Goal: Task Accomplishment & Management: Complete application form

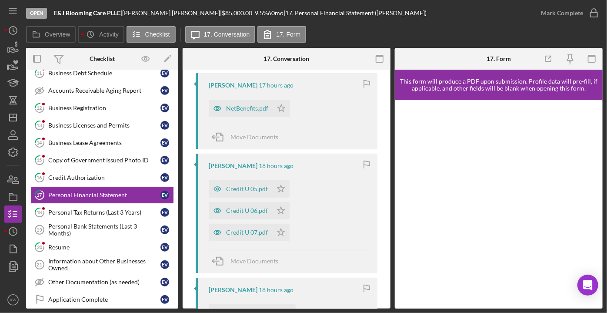
scroll to position [132, 0]
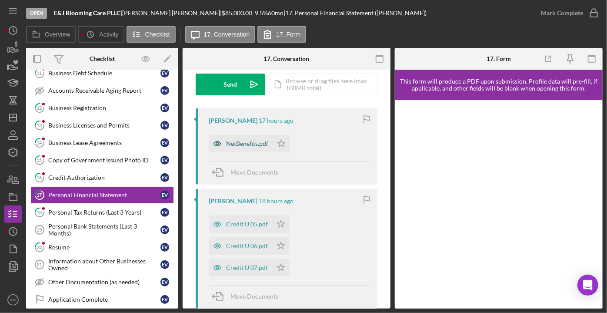
click at [265, 148] on div "NetBenefits.pdf" at bounding box center [241, 143] width 64 height 17
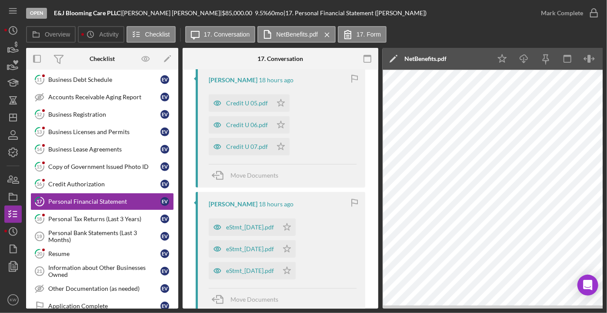
scroll to position [277, 0]
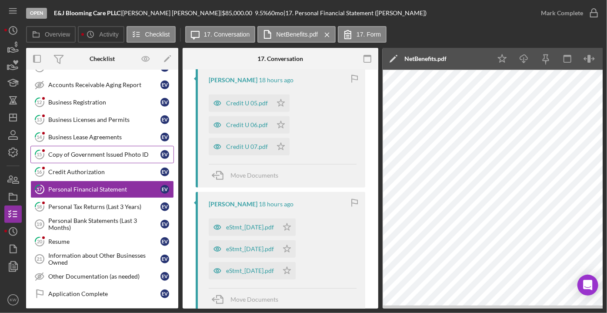
click at [92, 151] on div "Copy of Government Issued Photo ID" at bounding box center [104, 154] width 112 height 7
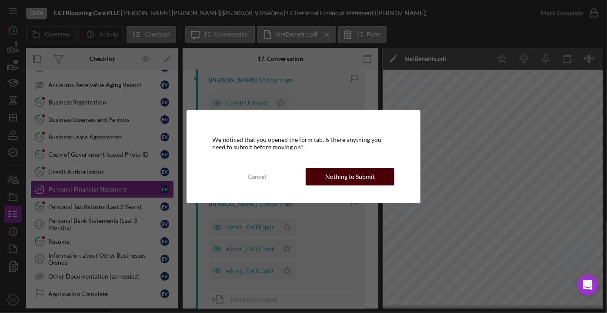
click at [381, 179] on button "Nothing to Submit" at bounding box center [350, 176] width 89 height 17
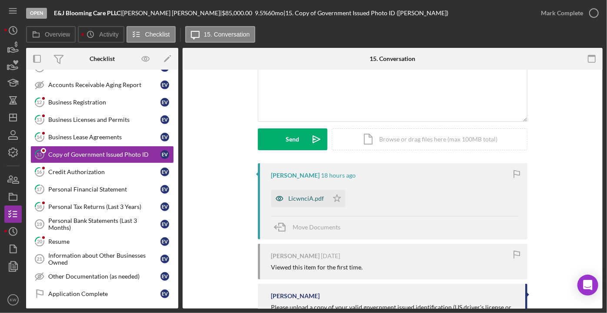
scroll to position [79, 0]
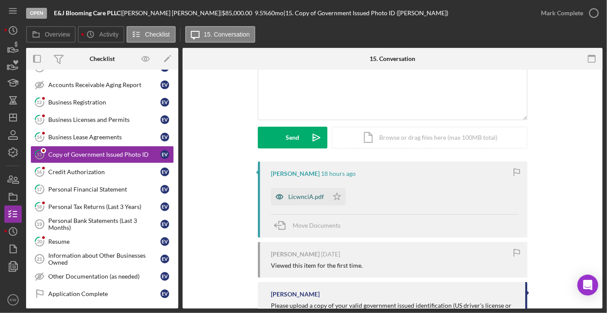
click at [301, 198] on div "LicwnciA.pdf" at bounding box center [306, 196] width 36 height 7
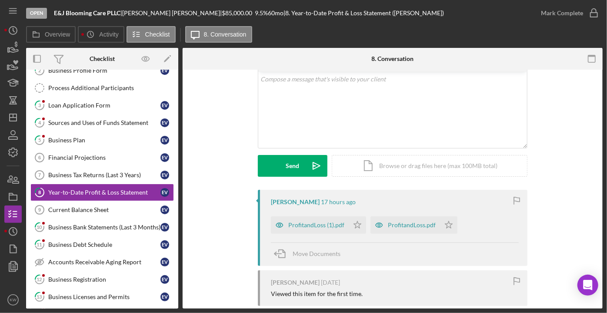
scroll to position [79, 0]
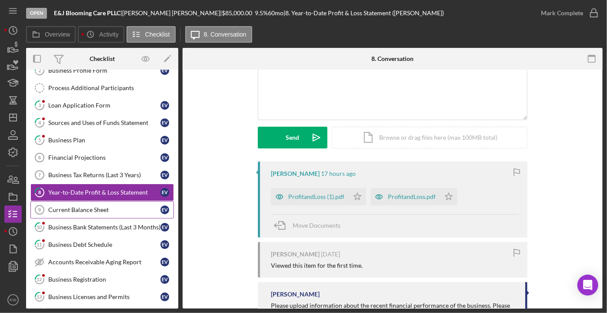
click at [75, 206] on div "Current Balance Sheet" at bounding box center [104, 209] width 112 height 7
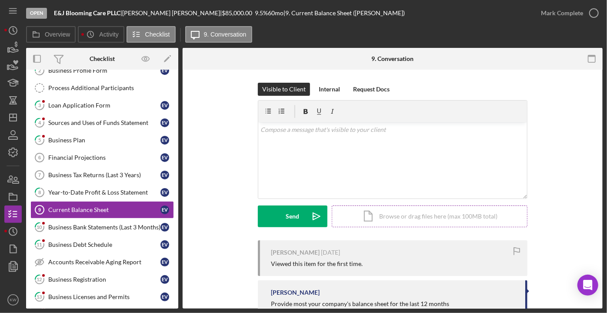
scroll to position [27, 0]
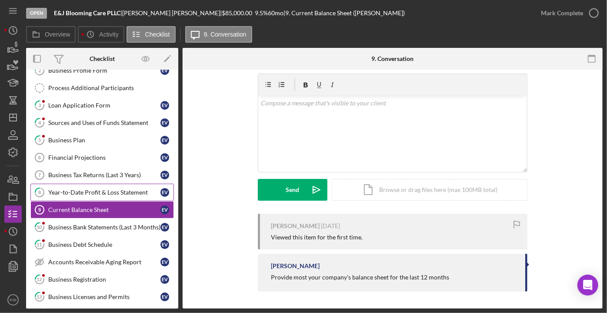
click at [77, 189] on div "Year-to-Date Profit & Loss Statement" at bounding box center [104, 192] width 112 height 7
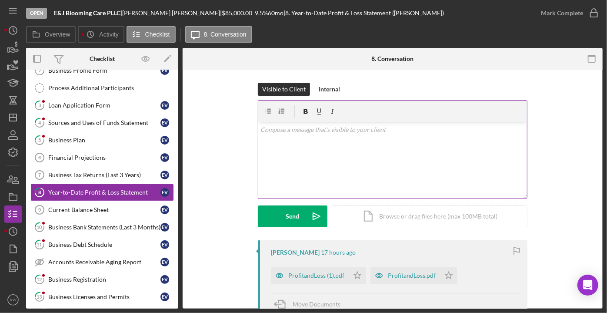
click at [340, 132] on p at bounding box center [393, 130] width 264 height 10
click at [399, 273] on div "ProfitandLoss.pdf" at bounding box center [412, 275] width 48 height 7
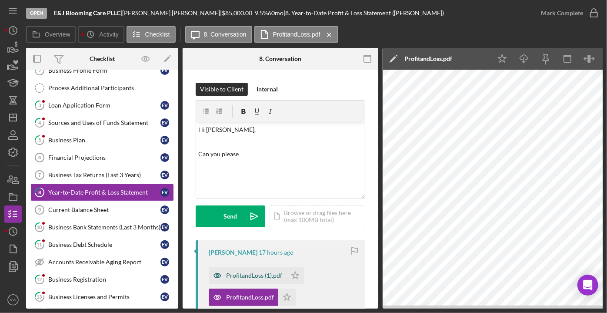
click at [248, 274] on div "ProfitandLoss (1).pdf" at bounding box center [254, 275] width 56 height 7
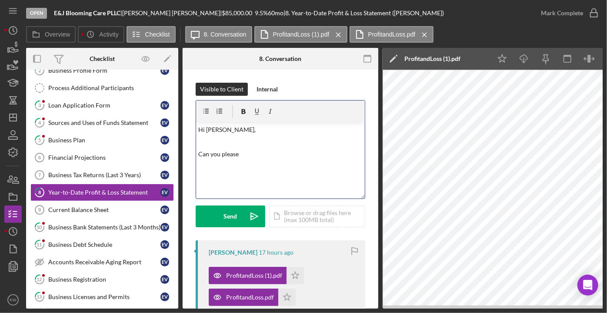
drag, startPoint x: 260, startPoint y: 162, endPoint x: 262, endPoint y: 156, distance: 6.2
click at [260, 161] on div "v Color teal Color pink Remove color Add row above Add row below Add column bef…" at bounding box center [280, 160] width 169 height 76
click at [305, 165] on p "Can you please provide the year to date Profit and Loss with columns by month s…" at bounding box center [281, 159] width 164 height 20
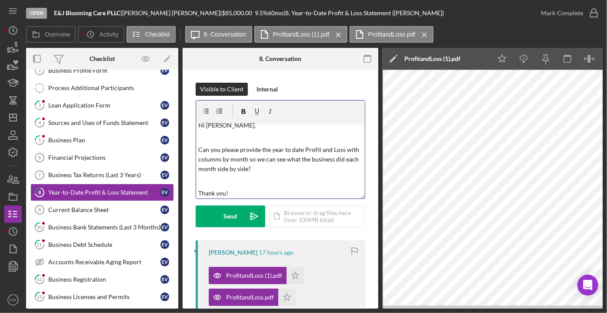
scroll to position [29, 0]
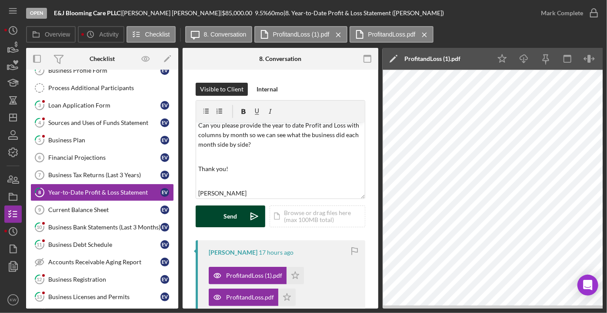
click at [243, 222] on button "Send Icon/icon-invite-send" at bounding box center [231, 216] width 70 height 22
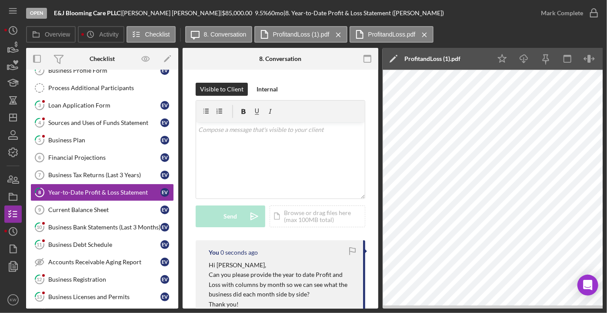
scroll to position [0, 0]
click at [99, 208] on div "Current Balance Sheet" at bounding box center [104, 209] width 112 height 7
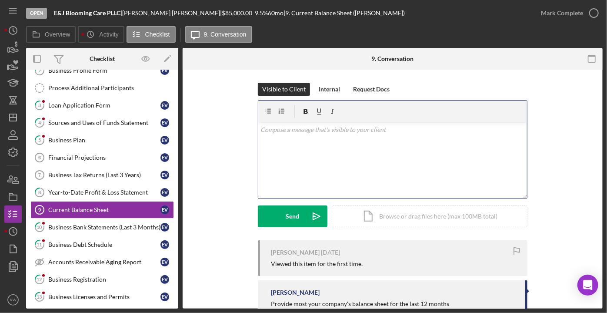
click at [326, 159] on div "v Color teal Color pink Remove color Add row above Add row below Add column bef…" at bounding box center [392, 160] width 269 height 76
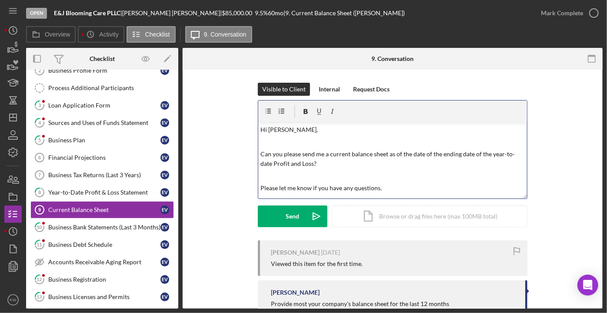
click at [350, 153] on p "Can you please send me a current balance sheet as of the date of the ending dat…" at bounding box center [393, 159] width 264 height 20
click at [279, 231] on div "Visible to Client Internal Request Docs v Color teal Color pink Remove color Ad…" at bounding box center [393, 162] width 270 height 158
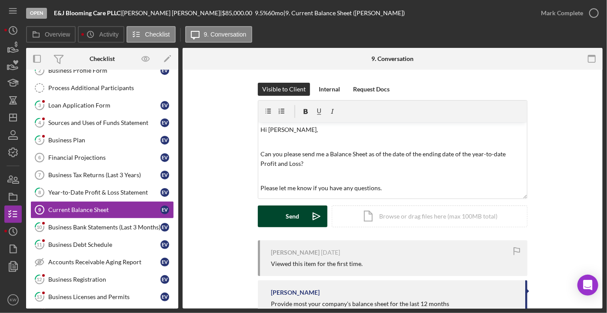
click at [287, 214] on div "Send" at bounding box center [292, 216] width 13 height 22
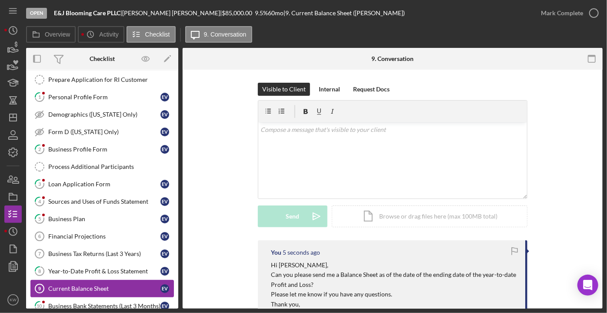
scroll to position [60, 0]
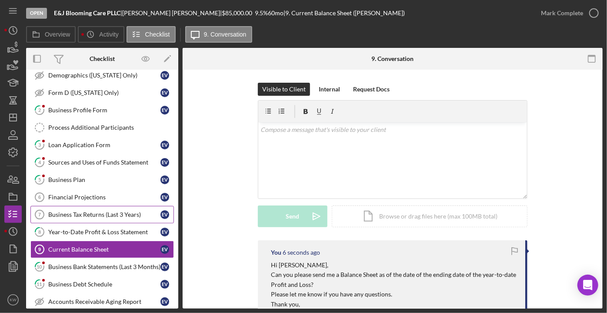
click at [116, 211] on div "Business Tax Returns (Last 3 Years)" at bounding box center [104, 214] width 112 height 7
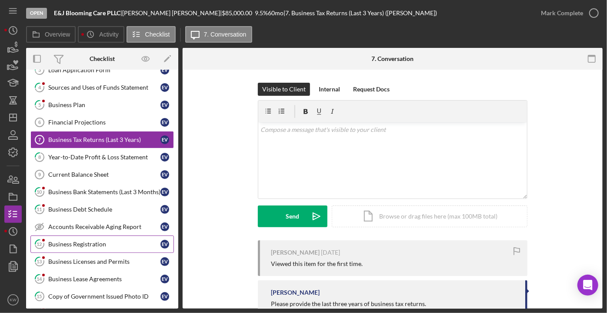
scroll to position [139, 0]
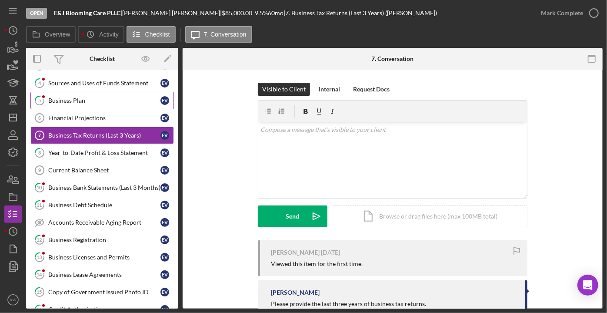
click at [77, 97] on div "Business Plan" at bounding box center [104, 100] width 112 height 7
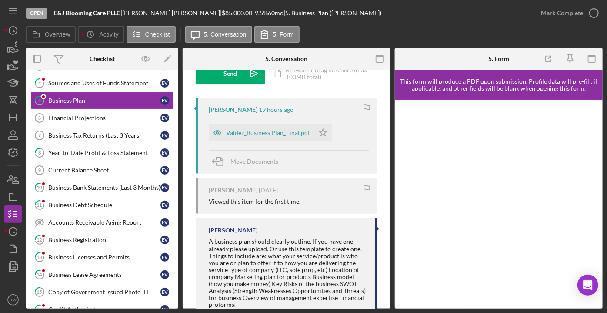
scroll to position [158, 0]
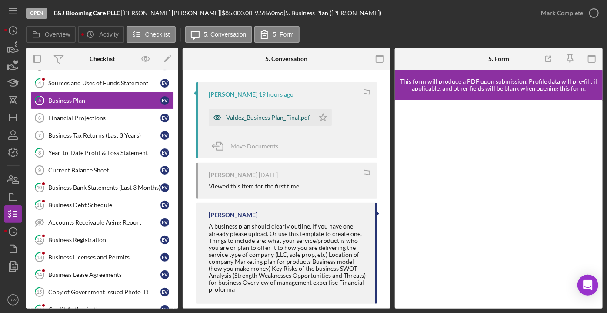
click at [267, 117] on div "Valdez_Business Plan_Final.pdf" at bounding box center [268, 117] width 84 height 7
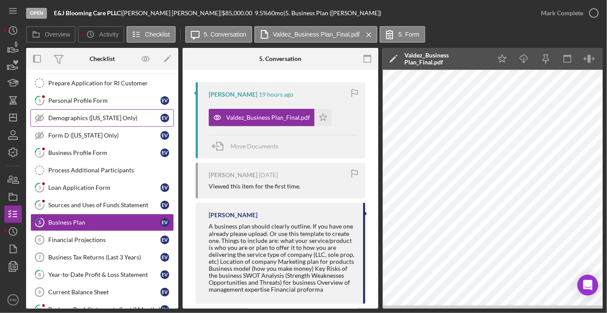
scroll to position [0, 0]
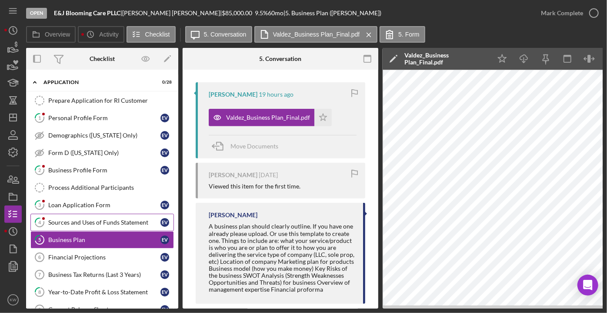
click at [118, 220] on div "Sources and Uses of Funds Statement" at bounding box center [104, 222] width 112 height 7
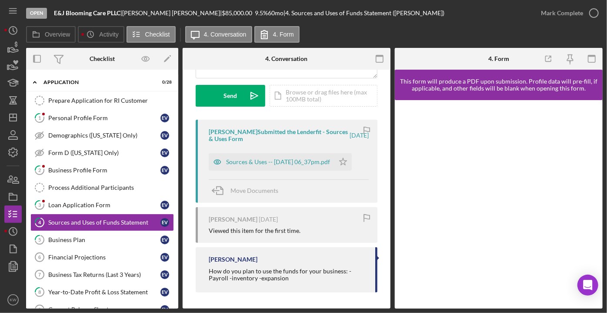
scroll to position [121, 0]
click at [295, 158] on div "Sources & Uses -- 2025-08-12 06_37pm.pdf" at bounding box center [278, 161] width 104 height 7
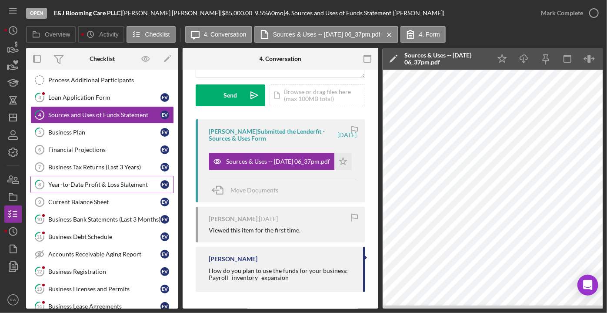
scroll to position [118, 0]
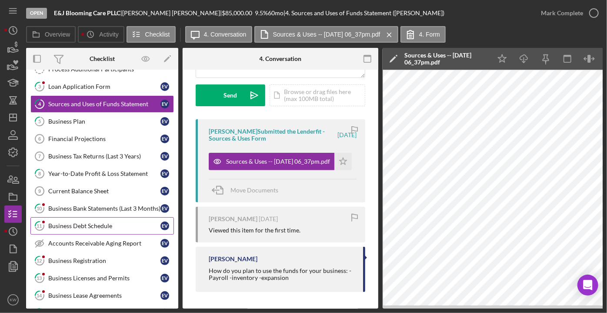
click at [104, 227] on link "11 Business Debt Schedule E V" at bounding box center [102, 225] width 144 height 17
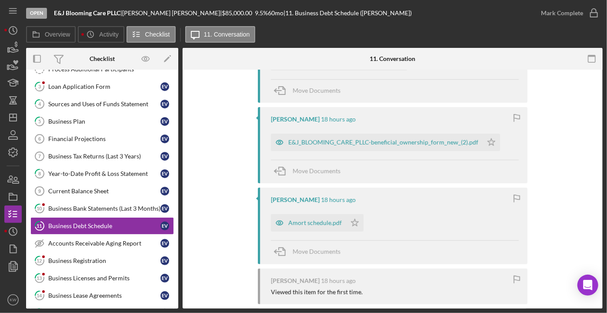
scroll to position [237, 0]
click at [303, 221] on div "Amort schedule.pdf" at bounding box center [315, 221] width 54 height 7
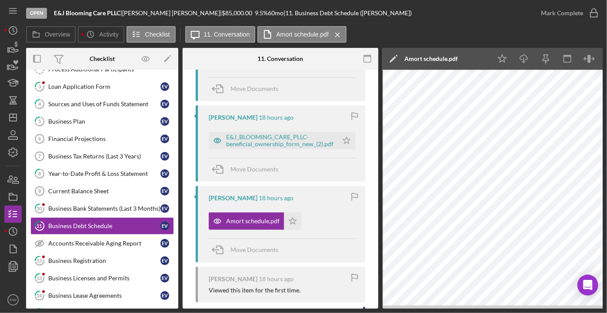
scroll to position [0, 40]
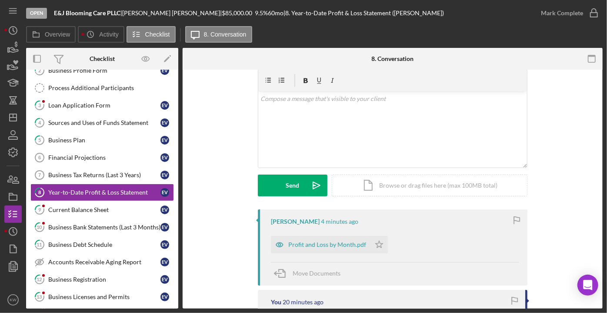
scroll to position [79, 0]
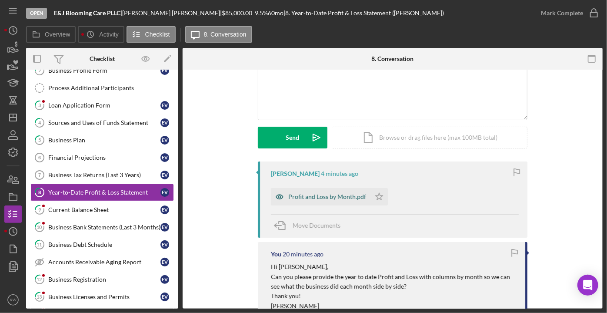
click at [333, 193] on div "Profit and Loss by Month.pdf" at bounding box center [327, 196] width 78 height 7
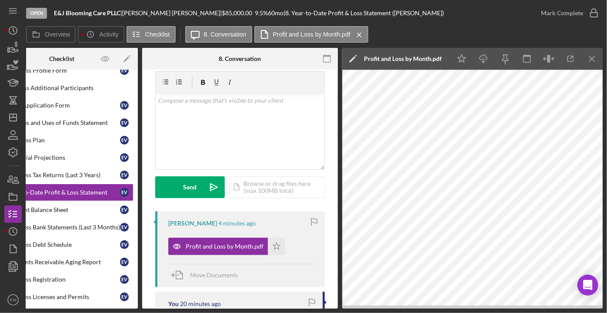
scroll to position [39, 0]
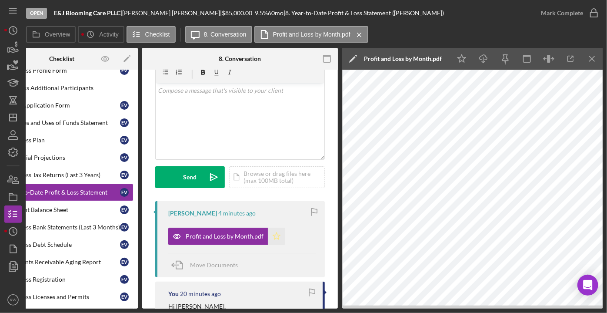
click at [278, 238] on icon "Icon/Star" at bounding box center [276, 236] width 17 height 17
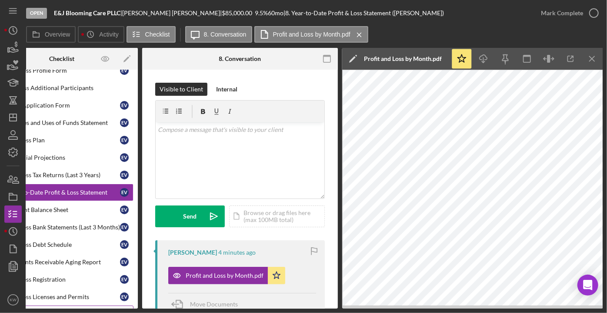
drag, startPoint x: 118, startPoint y: 308, endPoint x: 64, endPoint y: 301, distance: 54.9
click at [64, 301] on div "Open E&J Blooming Care PLLC | Eliana Valdez | $85,000.00 9.5 % 60 mo | 8. Year-…" at bounding box center [303, 156] width 607 height 313
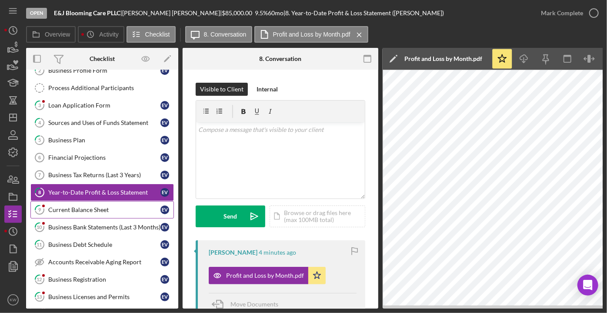
click at [84, 207] on div "Current Balance Sheet" at bounding box center [104, 209] width 112 height 7
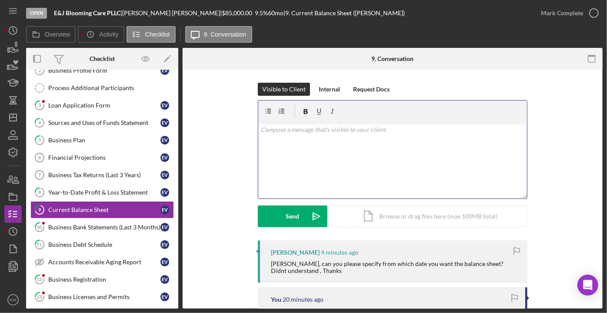
click at [376, 146] on div "v Color teal Color pink Remove color Add row above Add row below Add column bef…" at bounding box center [392, 160] width 269 height 76
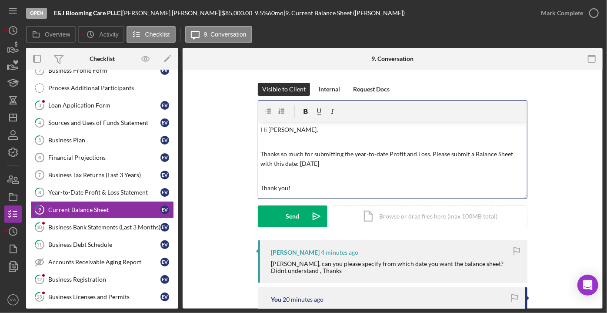
scroll to position [20, 0]
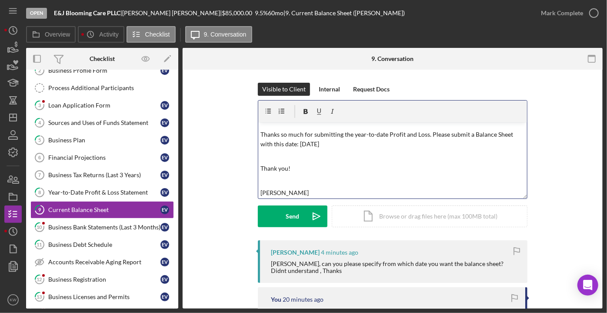
drag, startPoint x: 379, startPoint y: 146, endPoint x: 299, endPoint y: 147, distance: 79.6
click at [299, 147] on p "Thanks so much for submitting the year-to-date Profit and Loss. Please submit a…" at bounding box center [393, 140] width 264 height 20
click at [310, 213] on icon "Icon/icon-invite-send" at bounding box center [317, 216] width 22 height 22
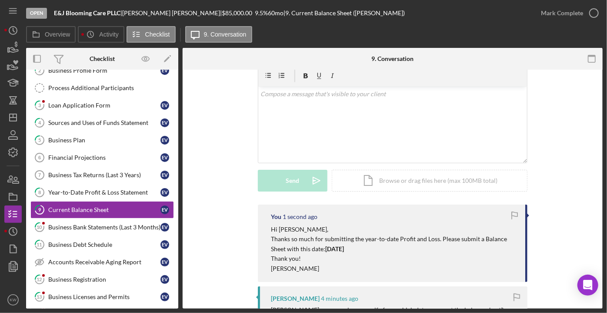
scroll to position [79, 0]
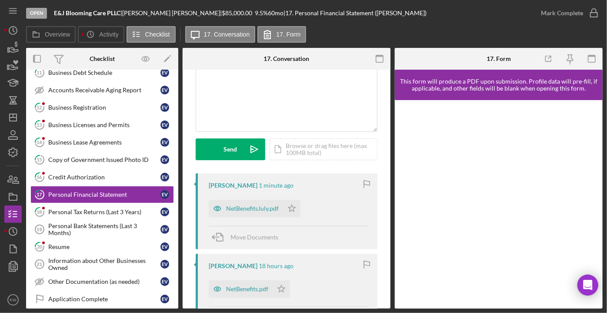
scroll to position [39, 0]
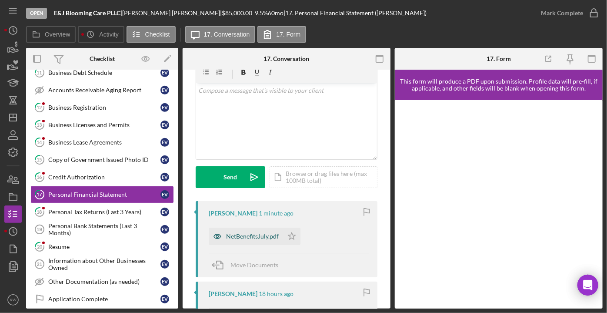
click at [265, 238] on div "NetBenefitsJuly.pdf" at bounding box center [252, 236] width 53 height 7
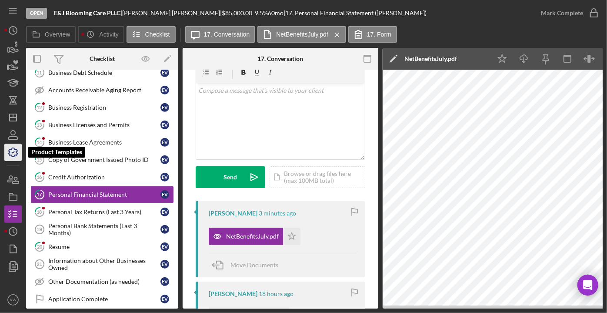
click at [13, 151] on icon "button" at bounding box center [13, 152] width 22 height 22
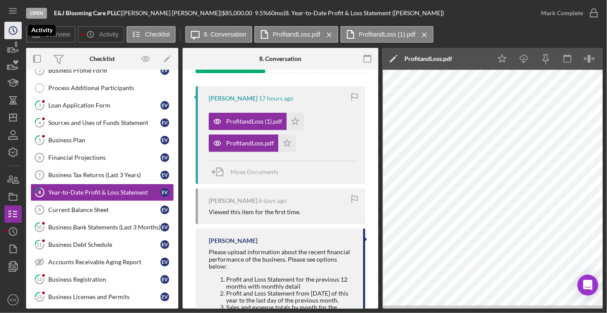
click at [9, 33] on icon "Icon/History" at bounding box center [13, 31] width 22 height 22
